Goal: Information Seeking & Learning: Learn about a topic

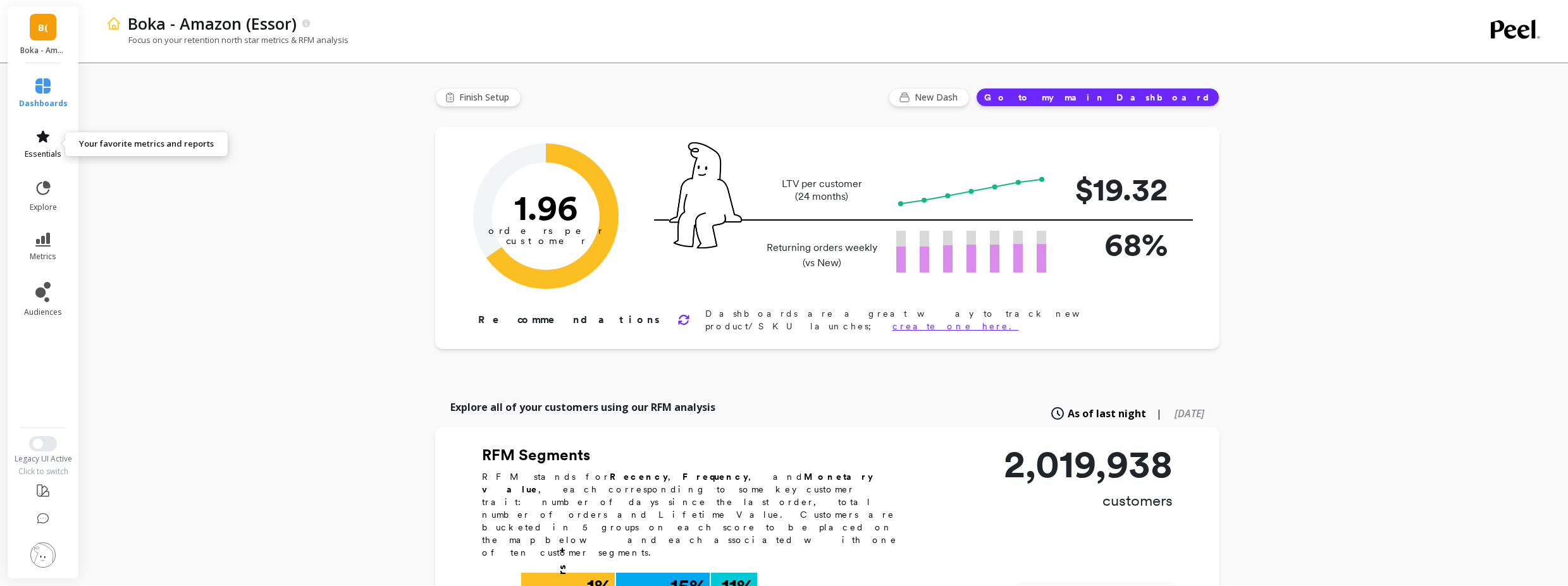
click at [53, 147] on link "essentials" at bounding box center [44, 144] width 49 height 31
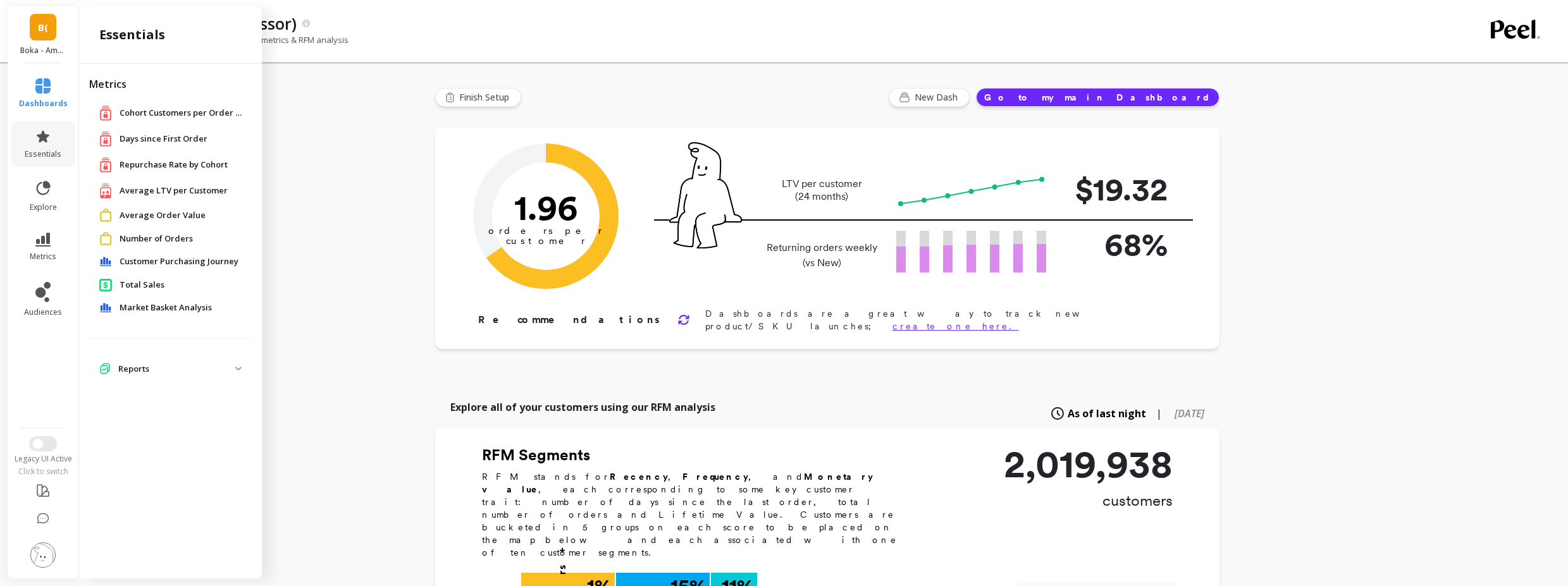
click at [169, 303] on span "Market Basket Analysis" at bounding box center [165, 308] width 93 height 13
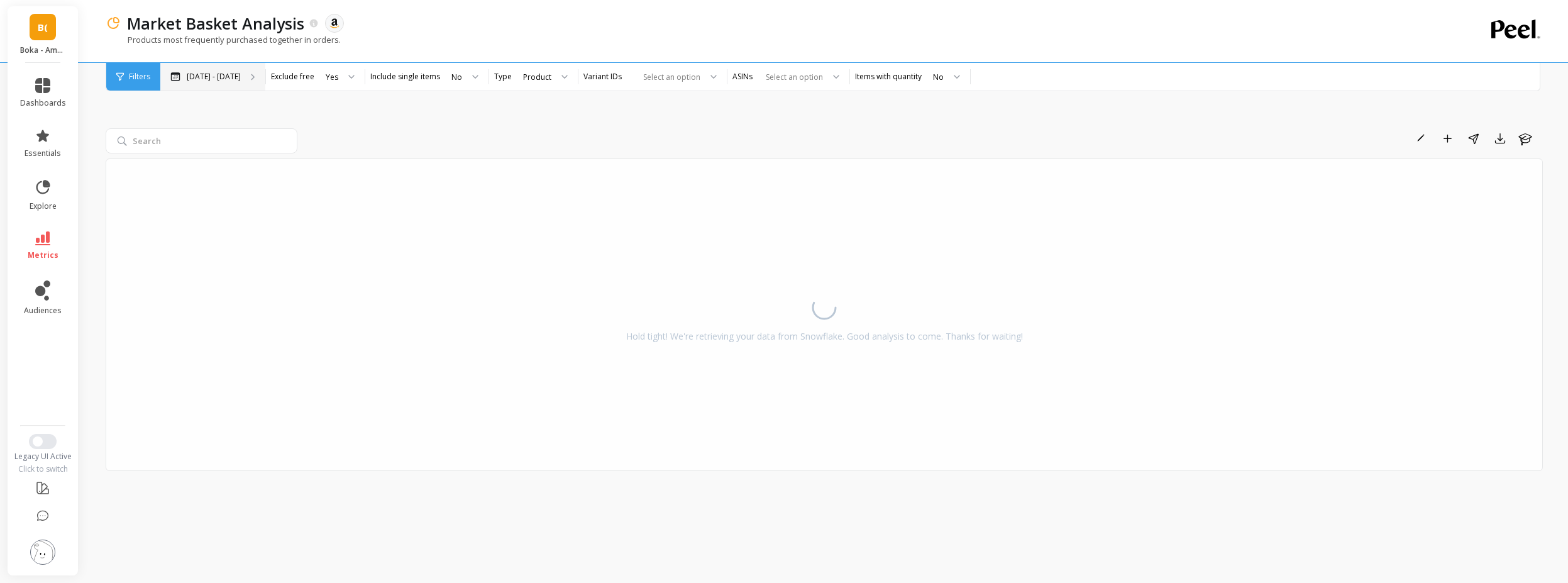
click at [193, 69] on div "[DATE] - [DATE]" at bounding box center [213, 77] width 105 height 27
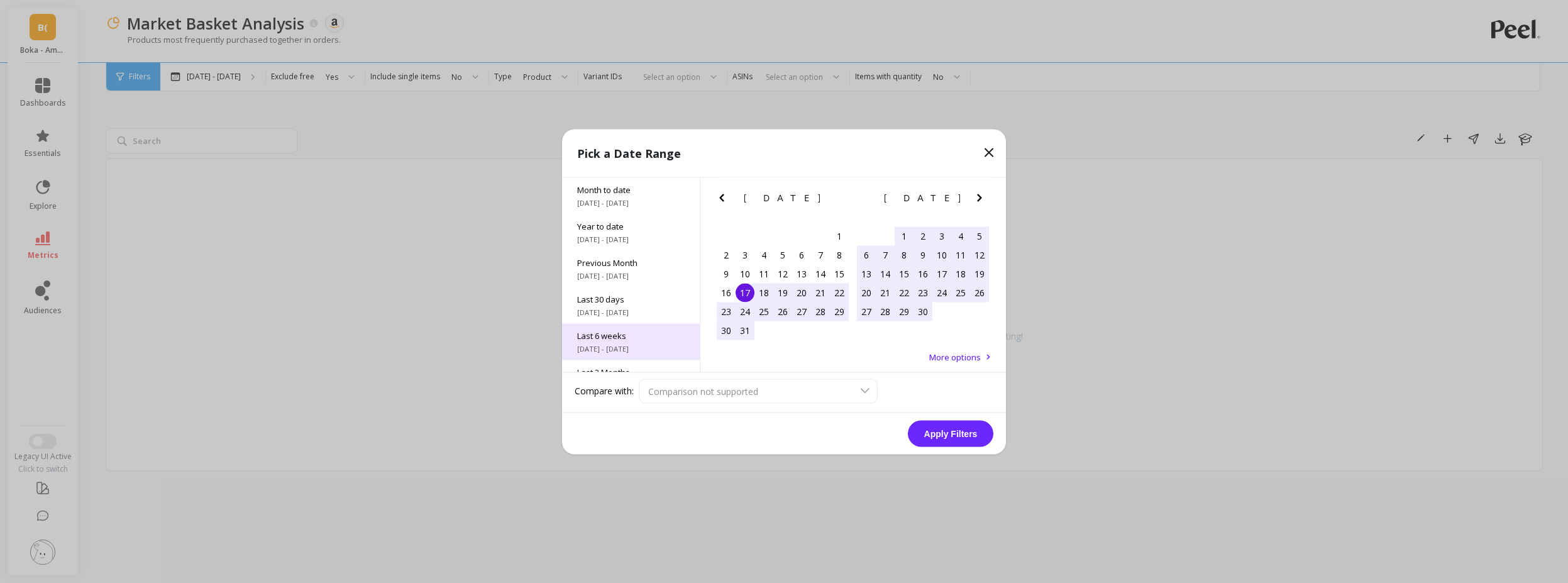
scroll to position [171, 0]
click at [628, 353] on div "All Data 9/1/2015 - 9/17/2025" at bounding box center [631, 354] width 138 height 37
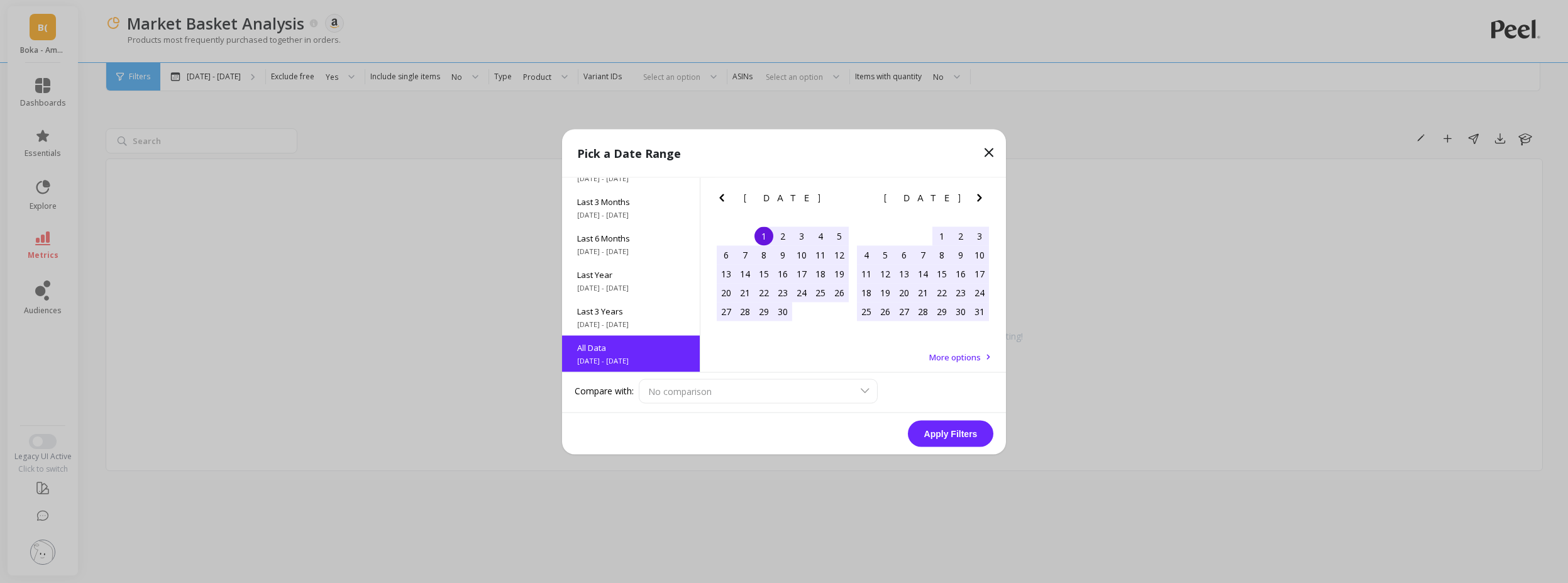
scroll to position [1, 0]
click at [943, 436] on button "Apply Filters" at bounding box center [950, 433] width 85 height 27
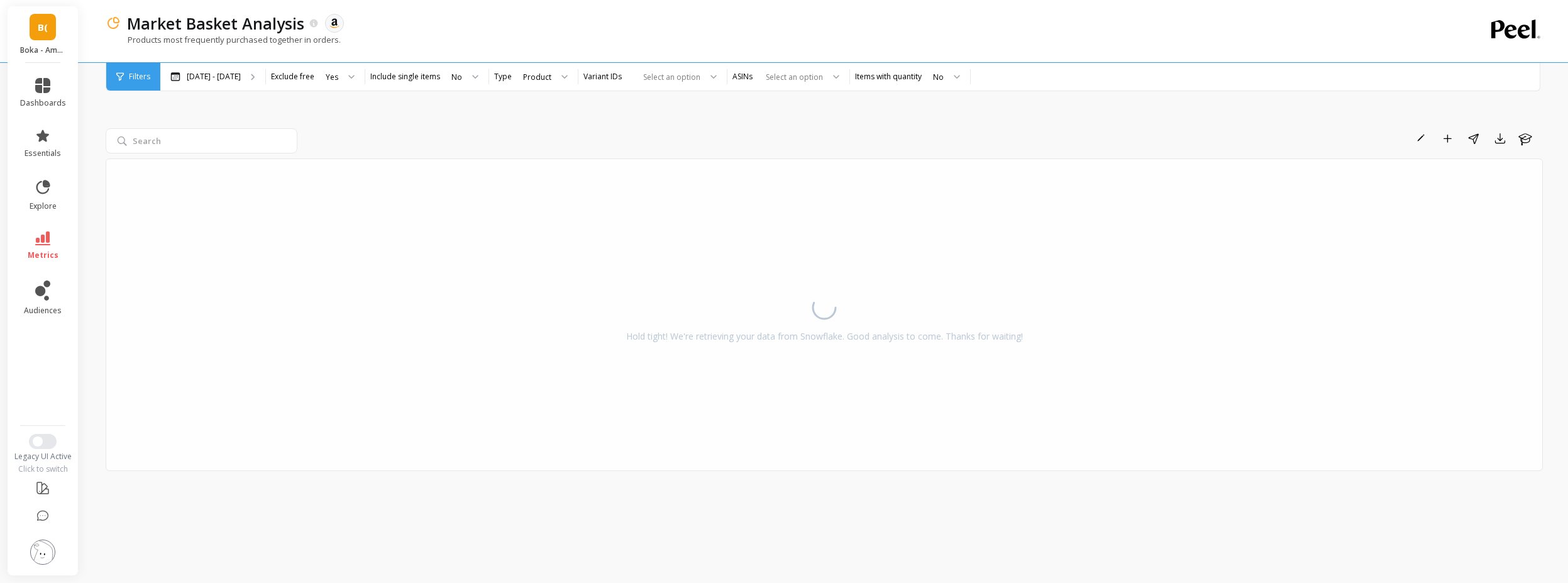
click at [308, 137] on div "Rename Add to Dashboard Share Export Learn" at bounding box center [922, 138] width 1241 height 20
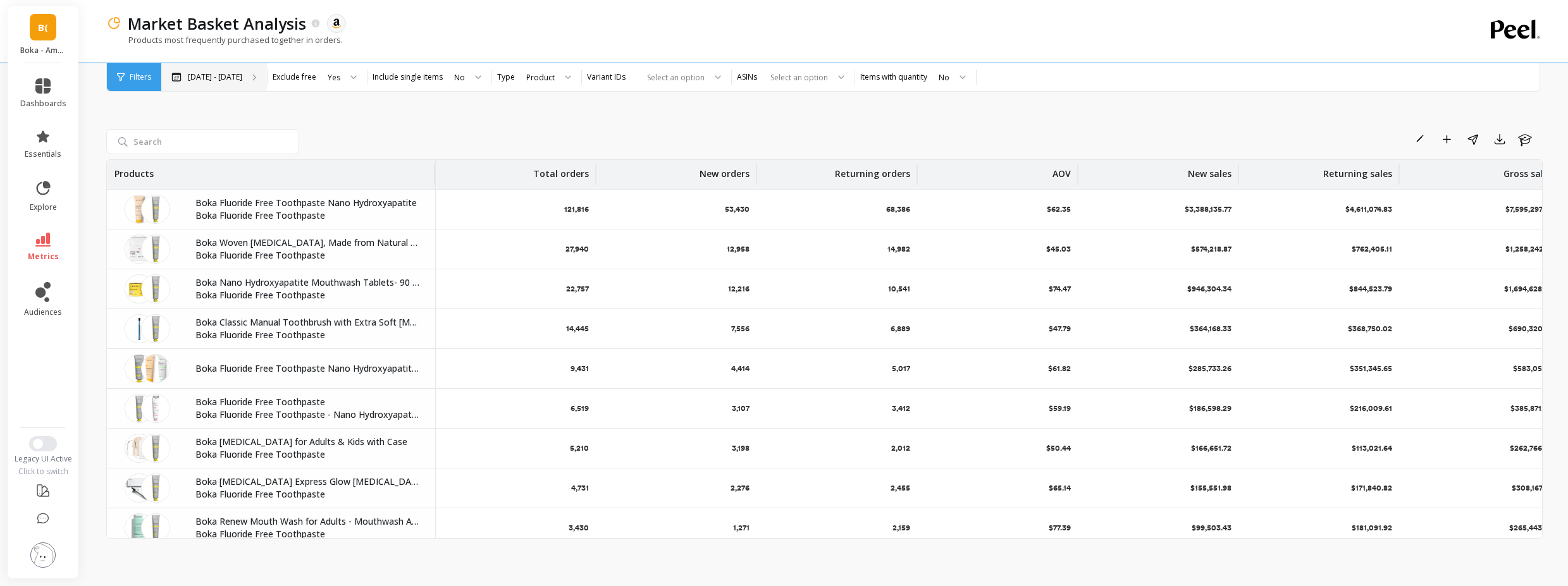
click at [188, 70] on div "Mar 17 - Sep 17" at bounding box center [214, 77] width 106 height 28
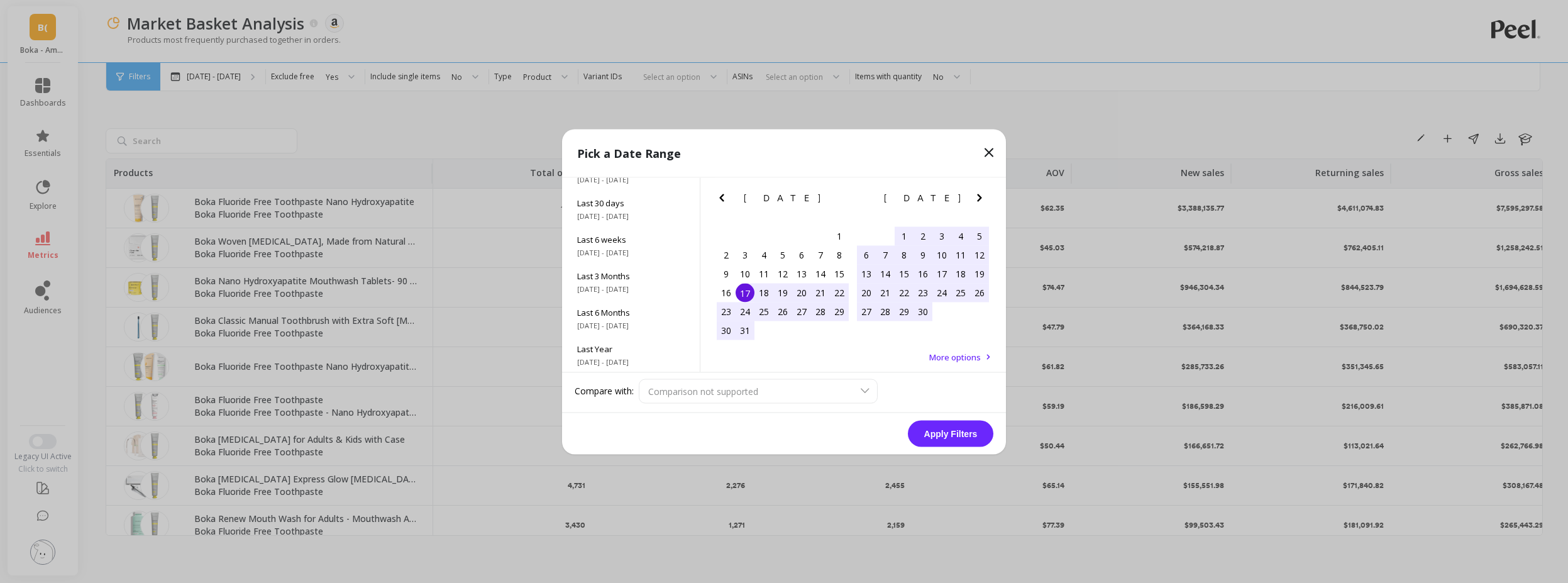
scroll to position [171, 0]
click at [657, 341] on div "All Data 9/1/2015 - 9/17/2025" at bounding box center [631, 354] width 138 height 37
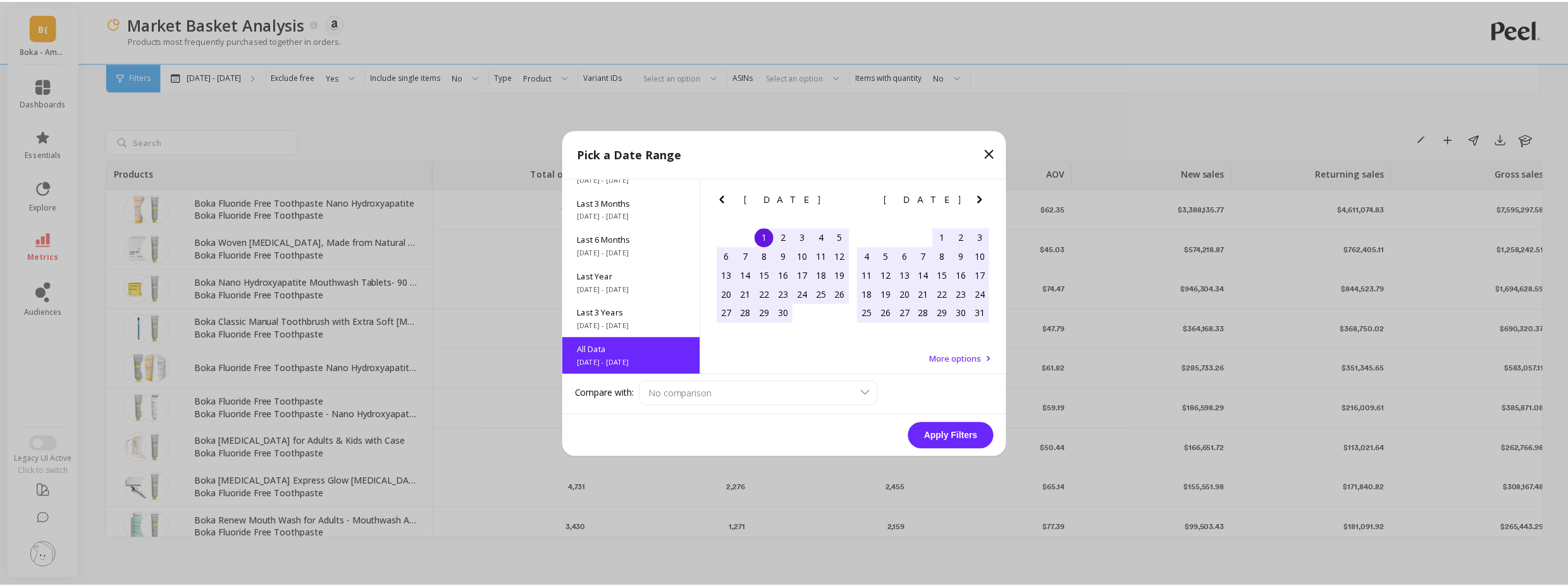
scroll to position [1, 0]
click at [942, 430] on button "Apply Filters" at bounding box center [956, 435] width 86 height 27
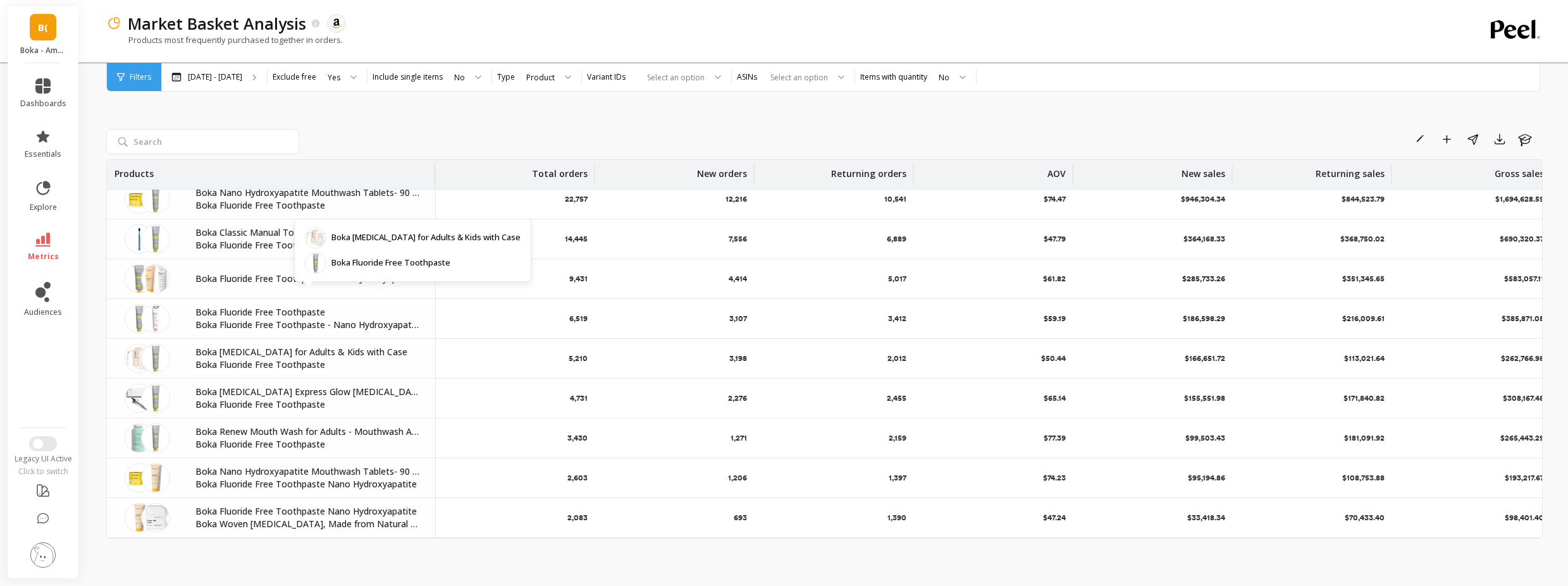
scroll to position [0, 0]
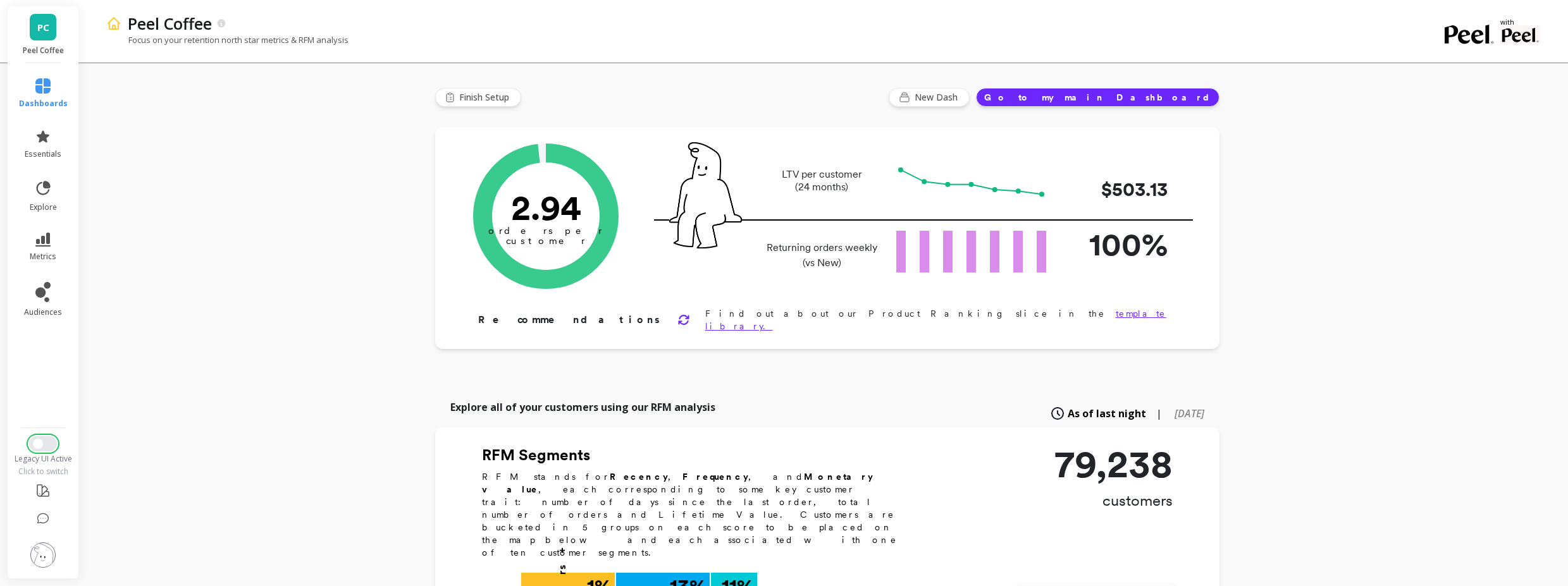
click at [44, 441] on button "Switch to New UI" at bounding box center [43, 444] width 28 height 15
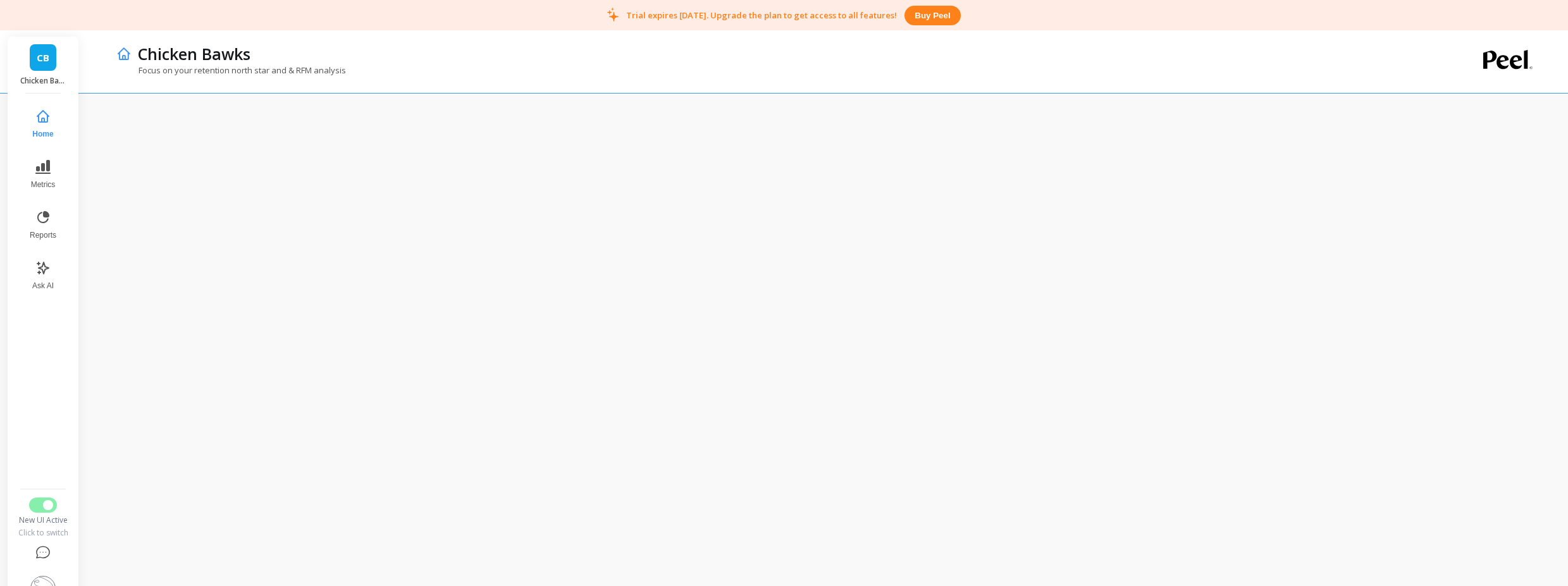
scroll to position [31, 0]
click at [51, 512] on button "Switch to Legacy UI" at bounding box center [43, 506] width 28 height 15
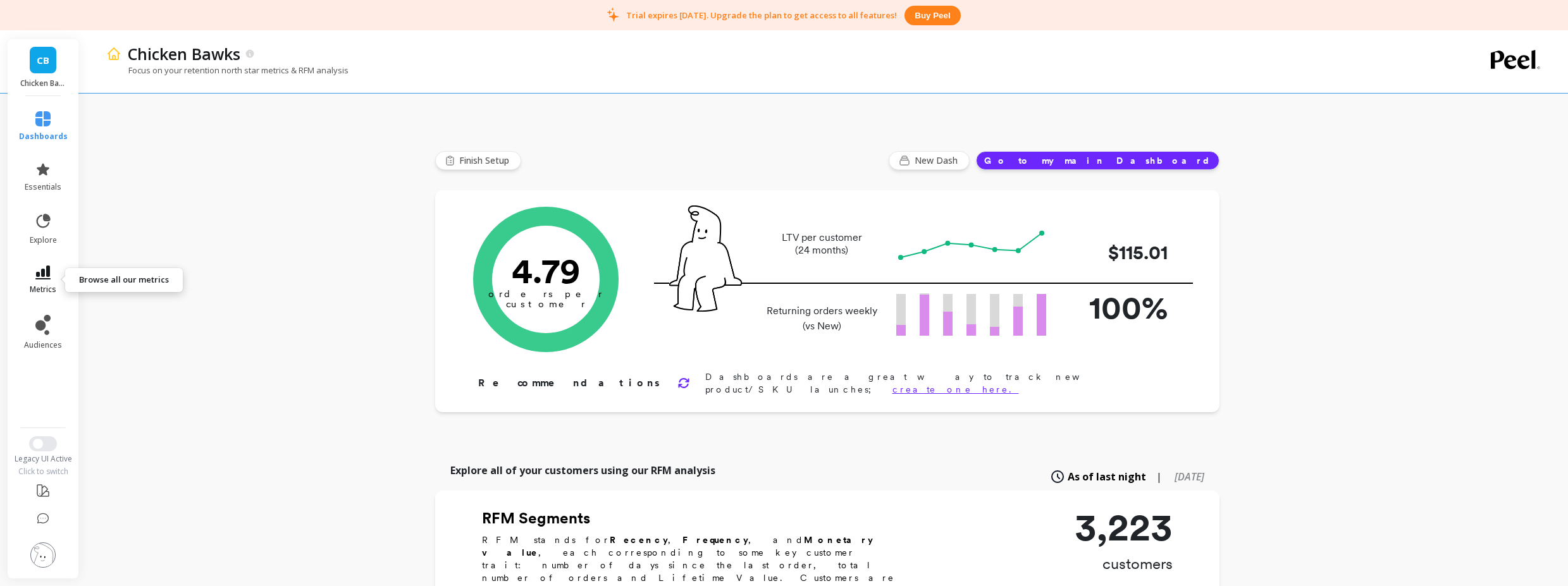
click at [51, 277] on link "metrics" at bounding box center [44, 280] width 49 height 29
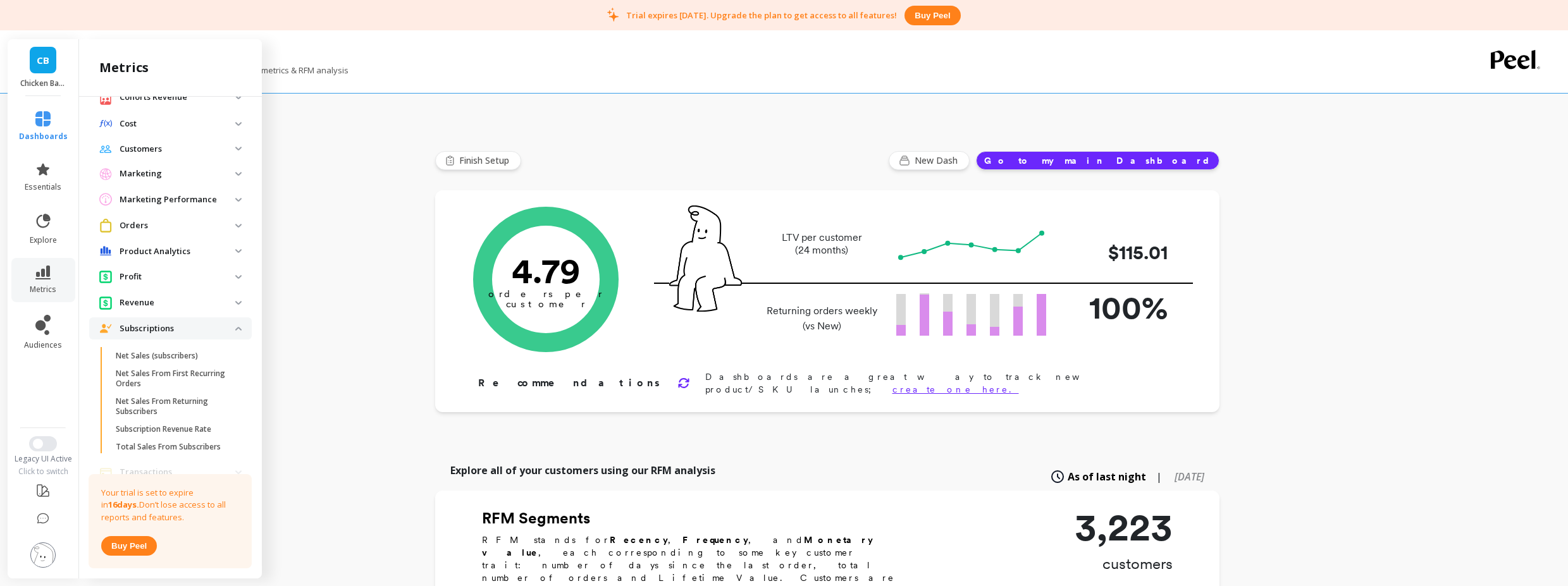
scroll to position [123, 0]
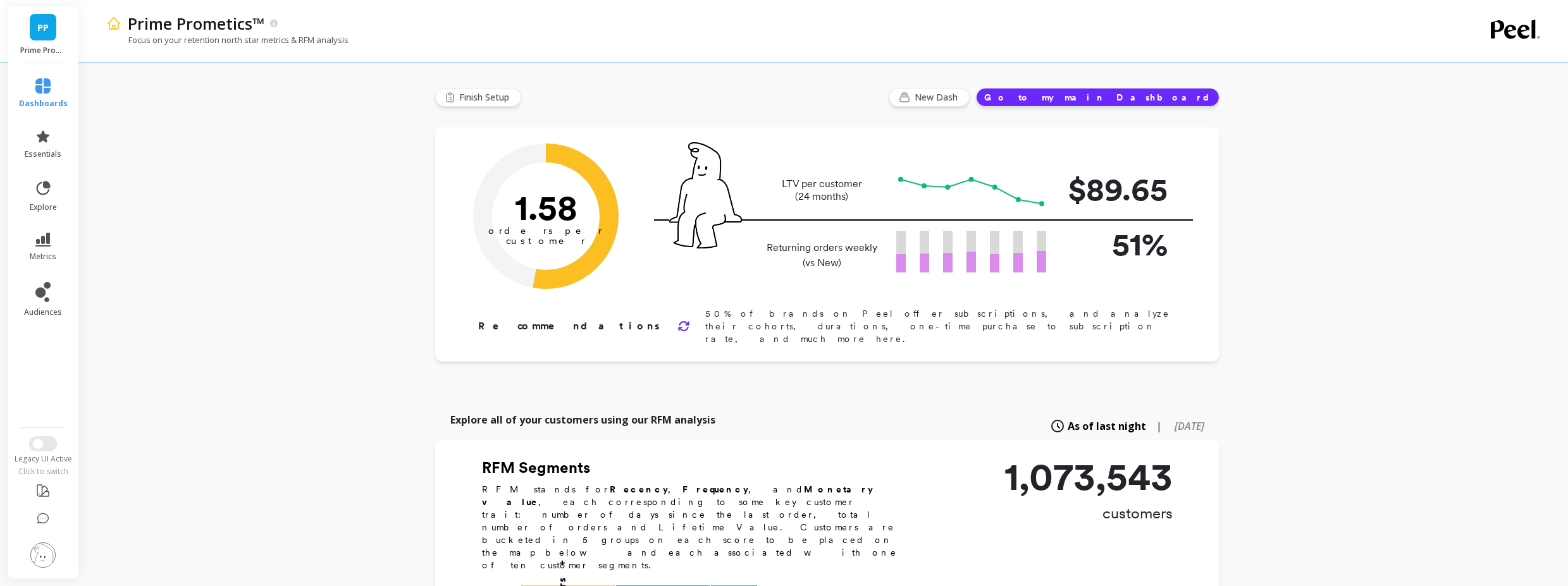
click at [45, 229] on li "metrics" at bounding box center [43, 247] width 64 height 44
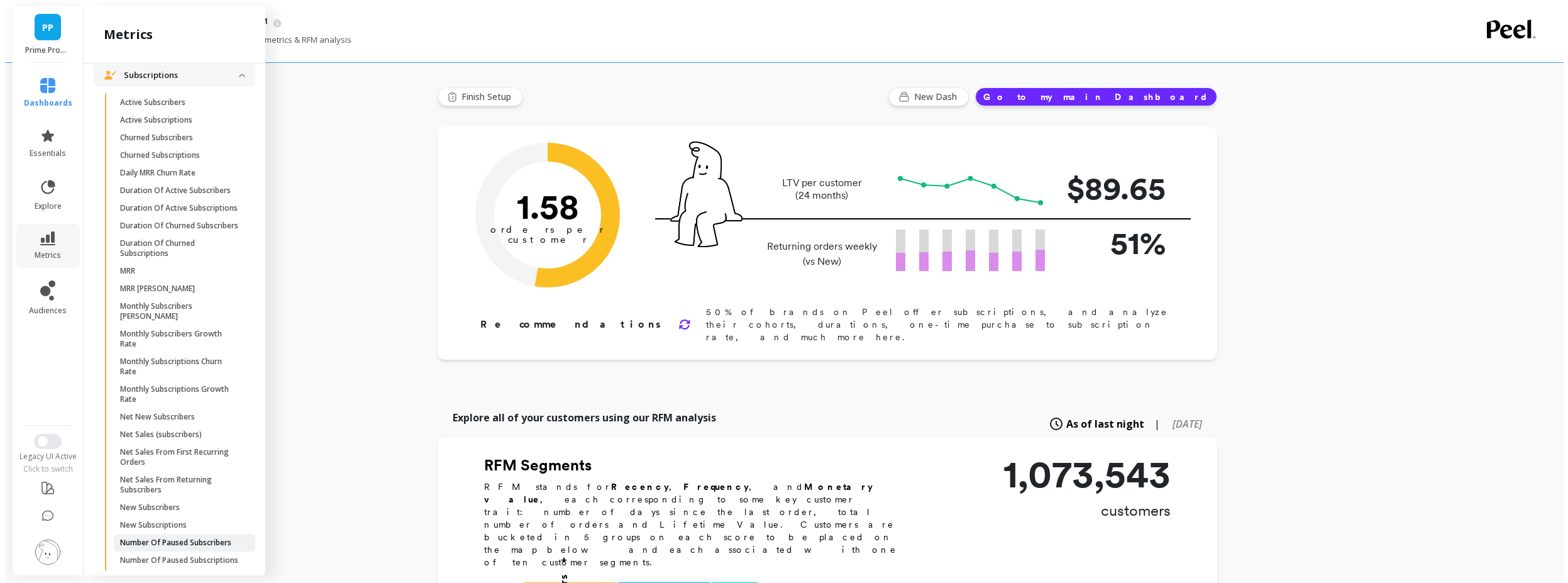
scroll to position [829, 0]
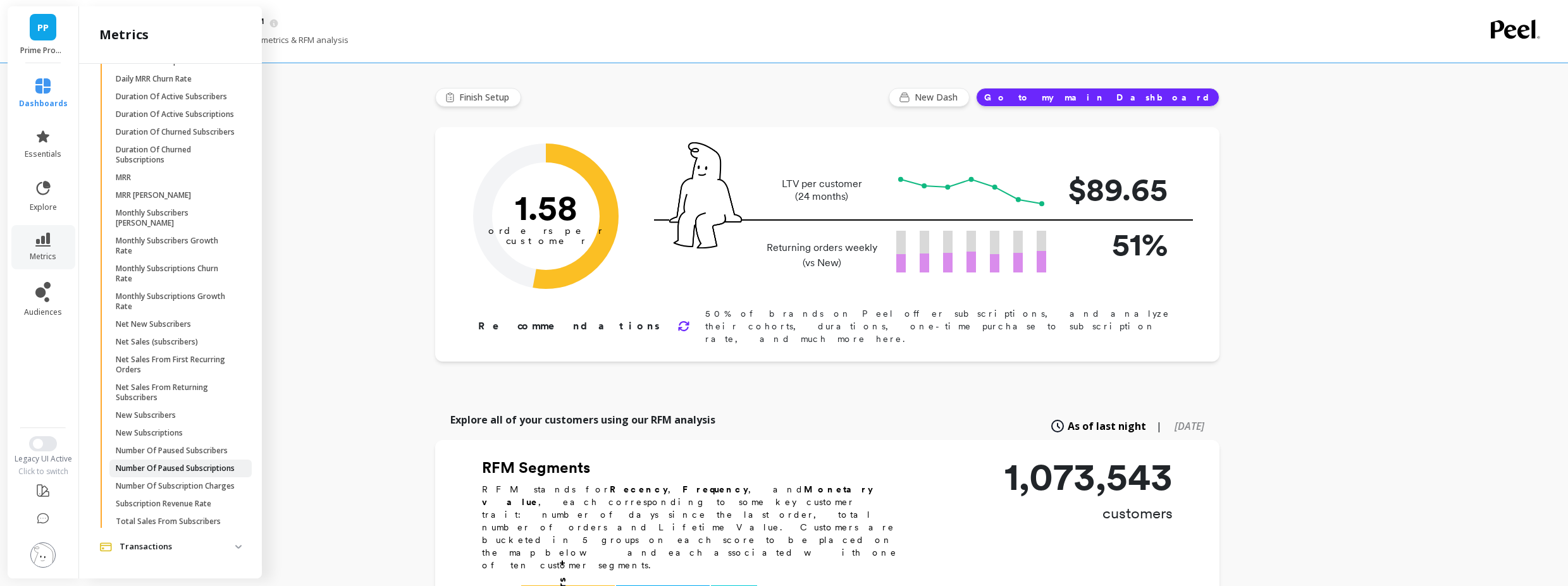
click at [200, 463] on p "Number Of Paused Subscriptions" at bounding box center [175, 468] width 119 height 10
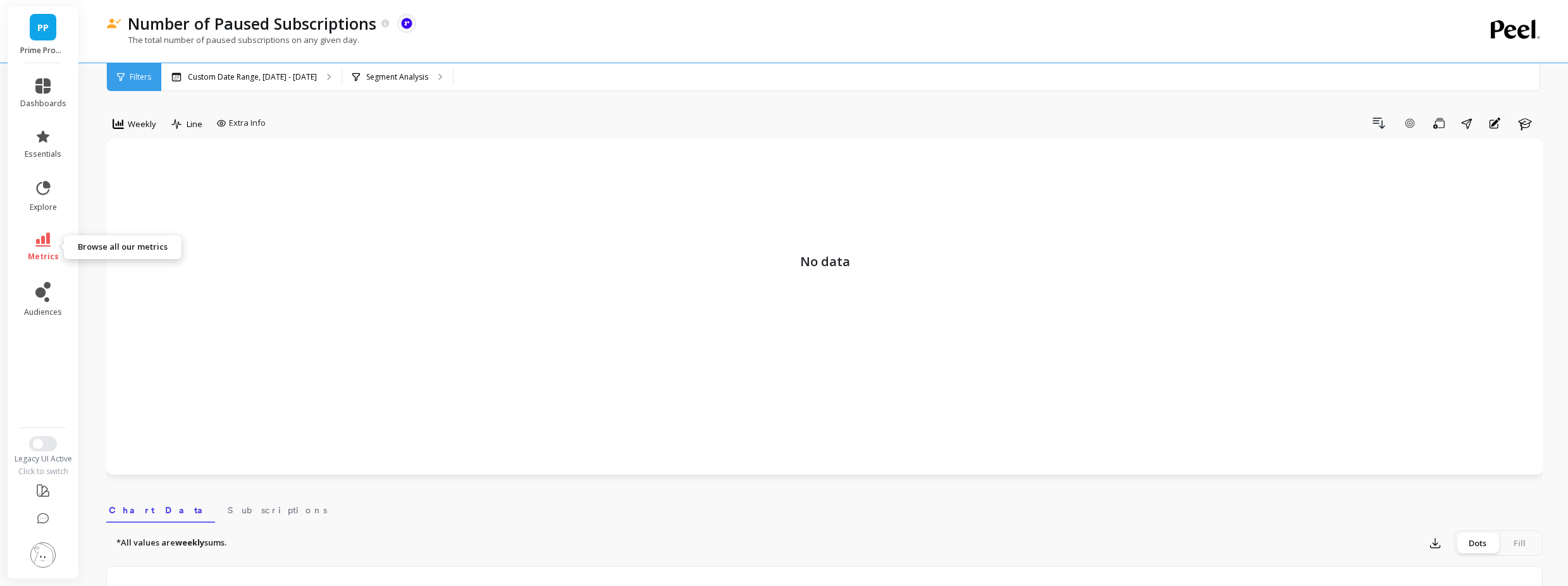
click at [32, 239] on link "metrics" at bounding box center [43, 247] width 46 height 29
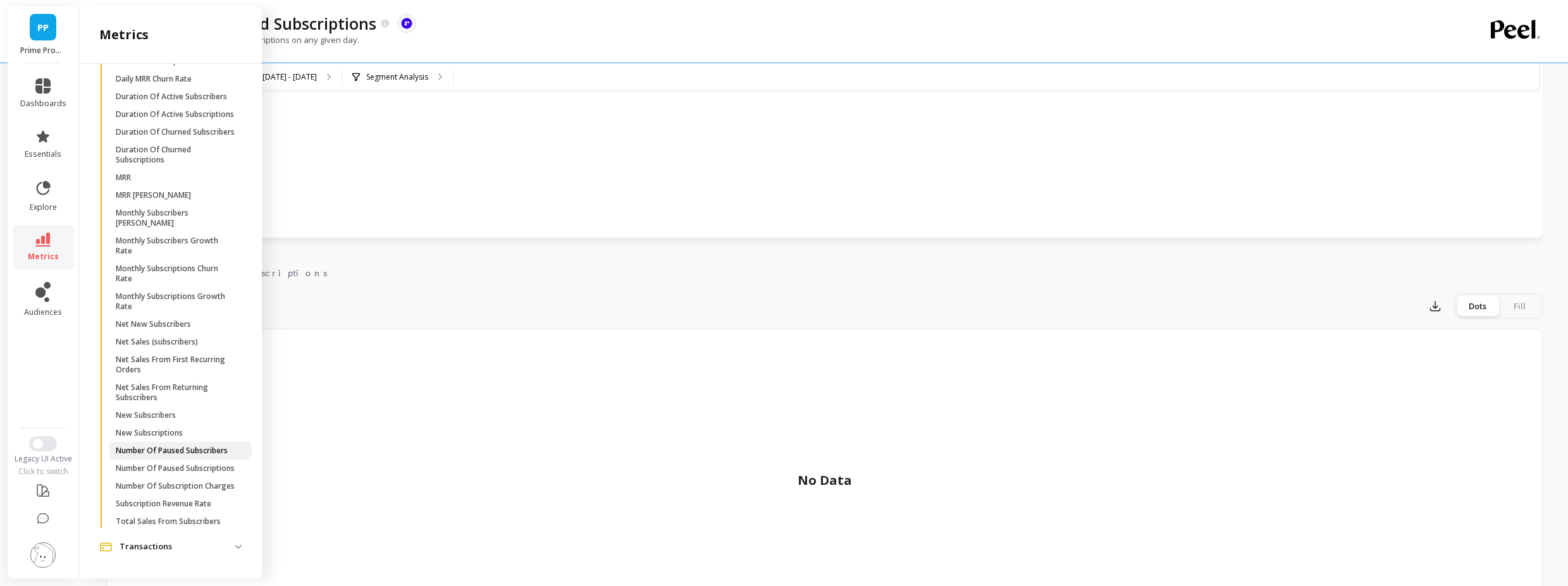
scroll to position [228, 0]
click at [204, 446] on p "Number Of Paused Subscribers" at bounding box center [172, 450] width 112 height 10
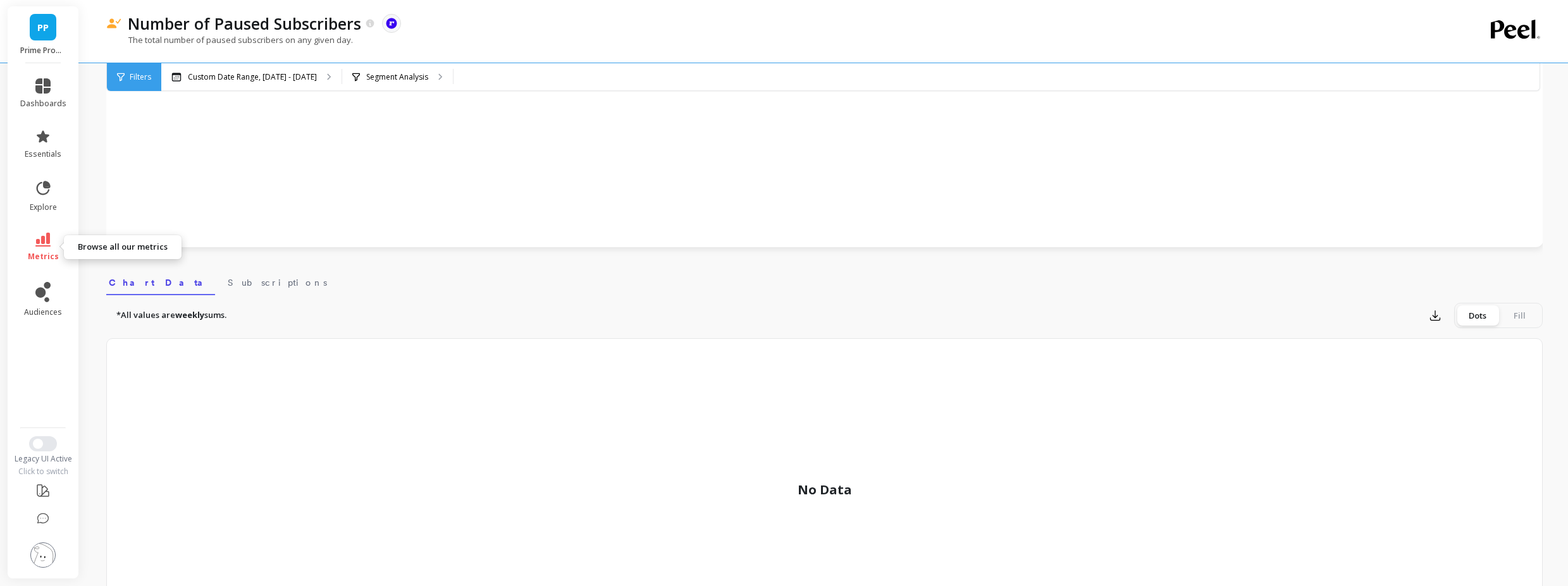
click at [45, 245] on icon at bounding box center [43, 240] width 15 height 14
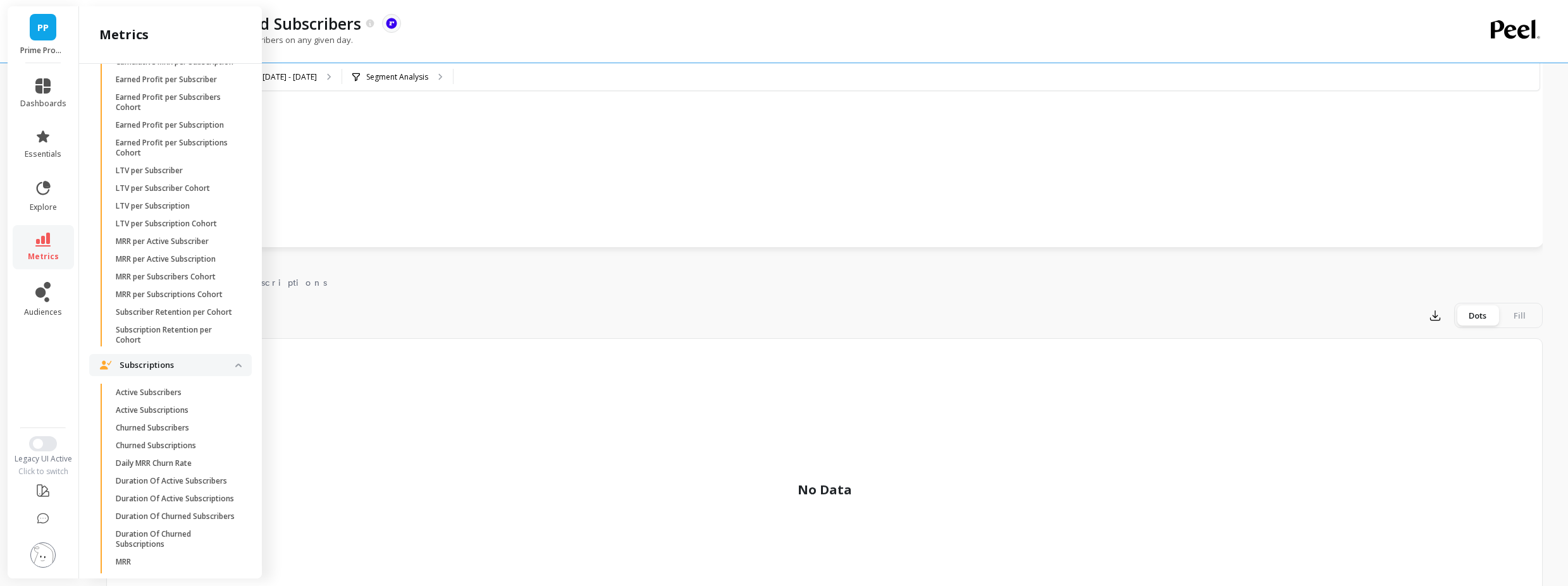
scroll to position [206, 0]
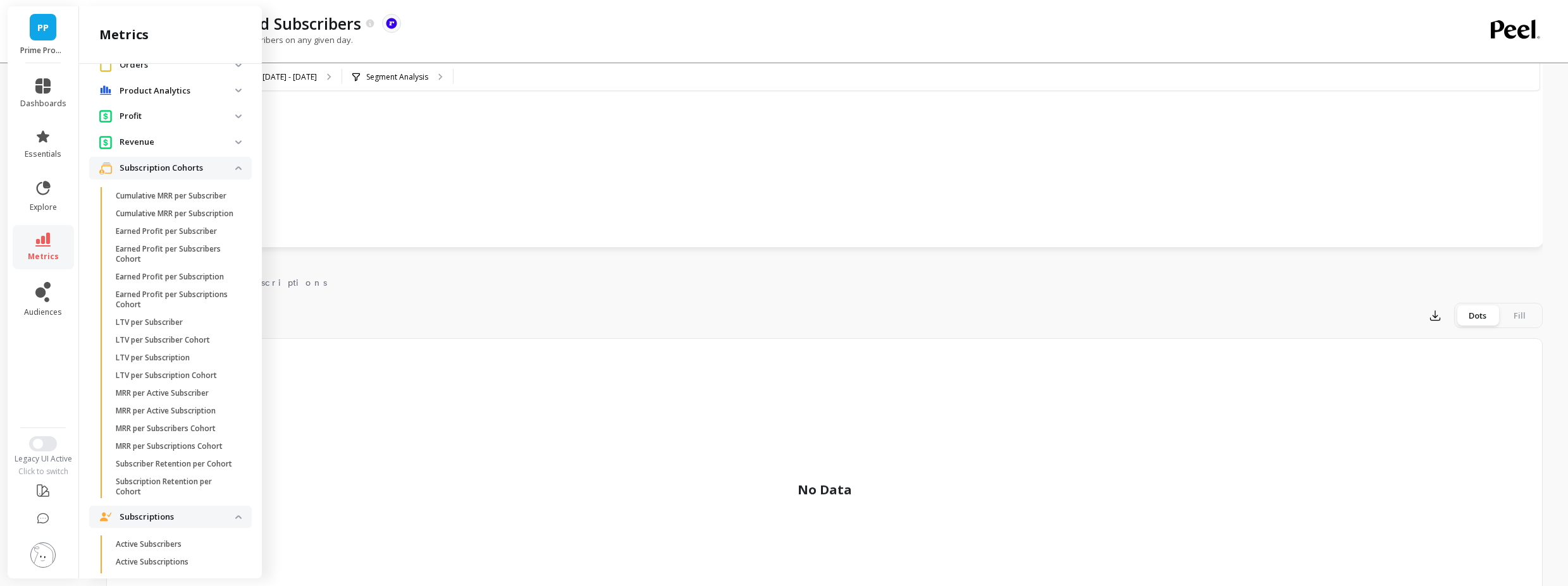
click at [209, 529] on span "Subscriptions" at bounding box center [170, 517] width 162 height 23
click at [226, 162] on cohorts "Subscription Cohorts" at bounding box center [170, 173] width 162 height 23
